Goal: Download file/media

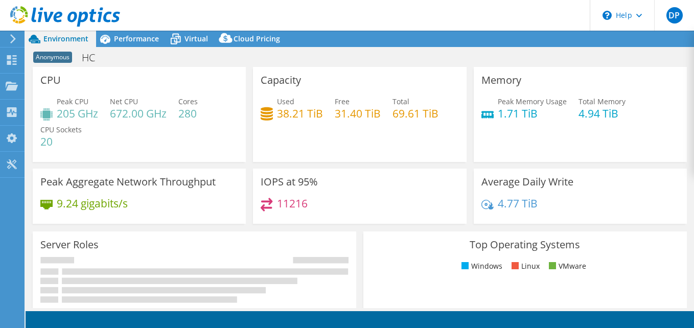
select select "USD"
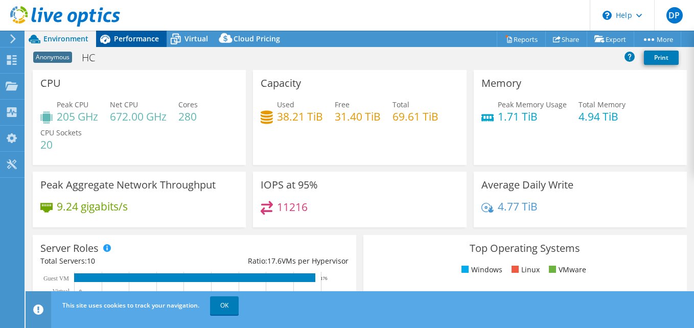
click at [134, 33] on div "Performance" at bounding box center [131, 39] width 71 height 16
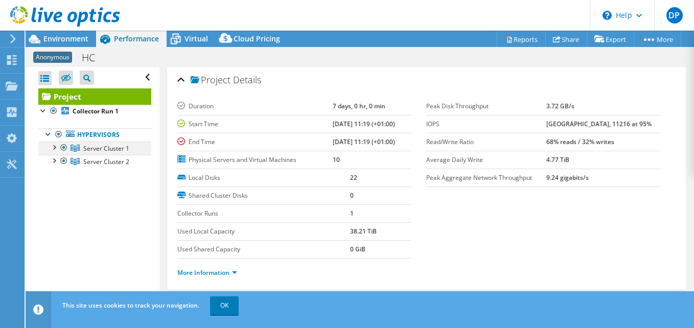
click at [56, 147] on div at bounding box center [54, 147] width 10 height 10
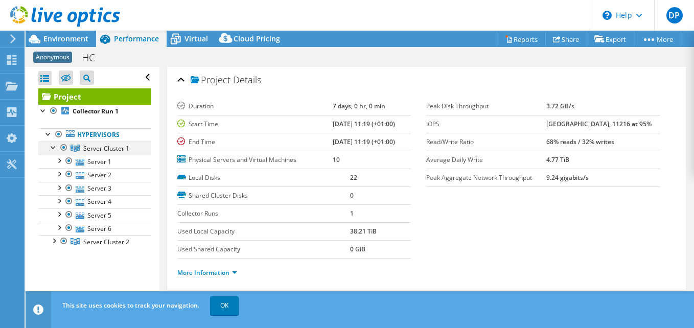
click at [55, 147] on div at bounding box center [54, 147] width 10 height 10
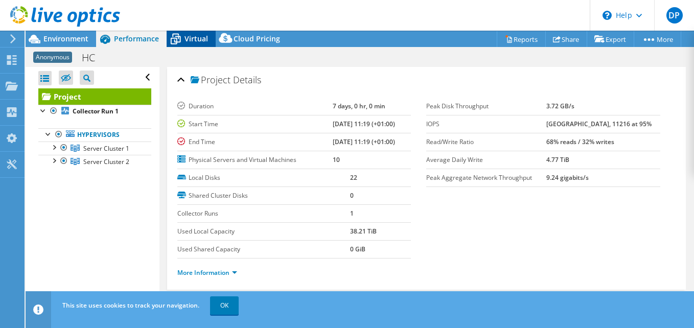
click at [181, 38] on icon at bounding box center [176, 39] width 18 height 18
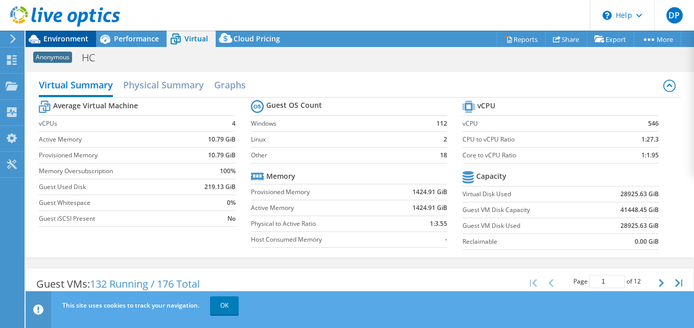
click at [74, 40] on span "Environment" at bounding box center [65, 39] width 45 height 10
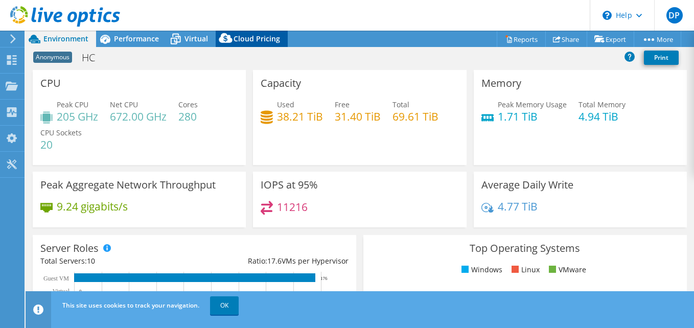
click at [237, 38] on span "Cloud Pricing" at bounding box center [256, 39] width 46 height 10
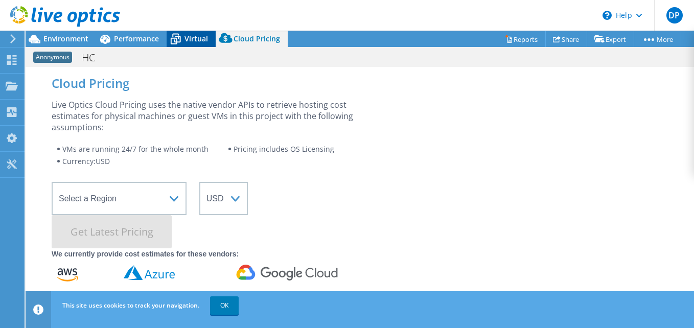
click at [196, 39] on span "Virtual" at bounding box center [196, 39] width 24 height 10
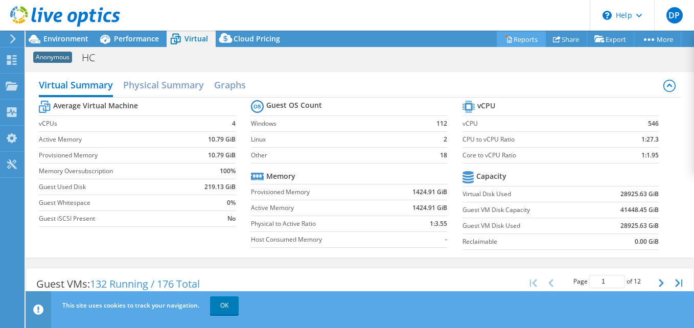
click at [518, 40] on link "Reports" at bounding box center [521, 39] width 49 height 16
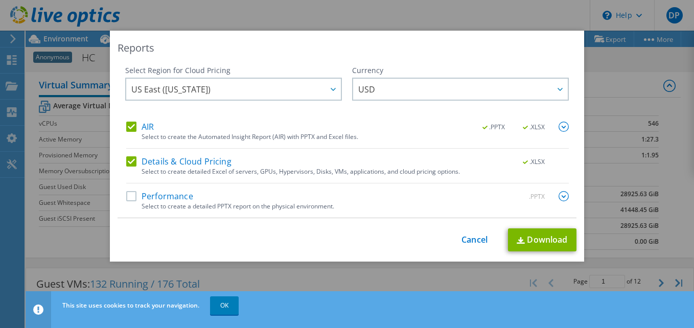
click at [128, 199] on label "Performance" at bounding box center [159, 196] width 67 height 10
click at [0, 0] on input "Performance" at bounding box center [0, 0] width 0 height 0
click at [536, 238] on link "Download" at bounding box center [542, 239] width 68 height 23
